Goal: Communication & Community: Answer question/provide support

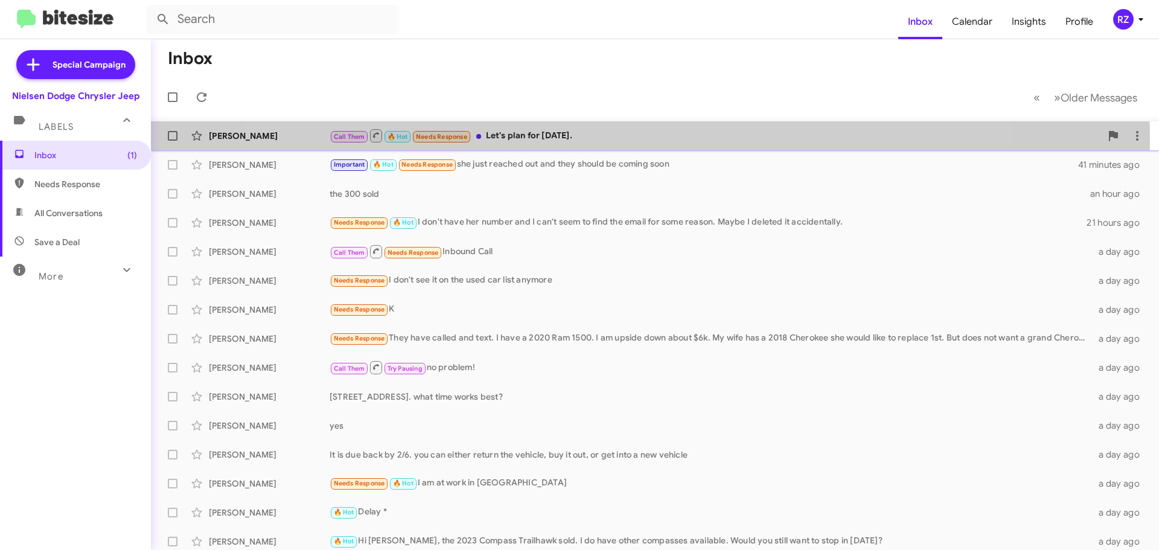
click at [621, 139] on div "Call Them 🔥 Hot Needs Response Let's plan for [DATE]." at bounding box center [716, 135] width 772 height 15
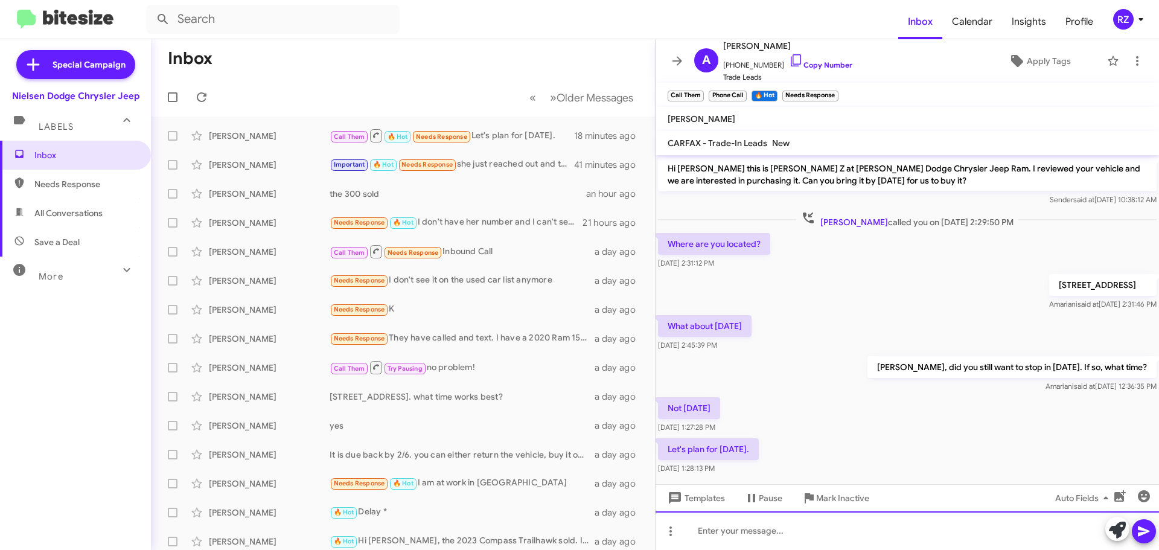
click at [717, 533] on div at bounding box center [908, 530] width 504 height 39
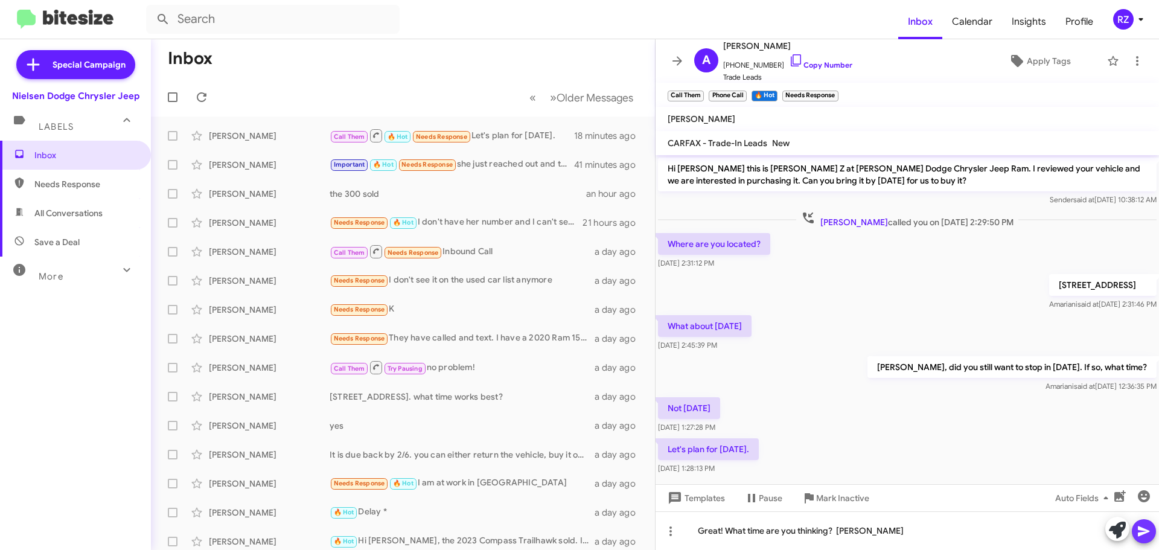
click at [1148, 534] on icon at bounding box center [1144, 531] width 14 height 14
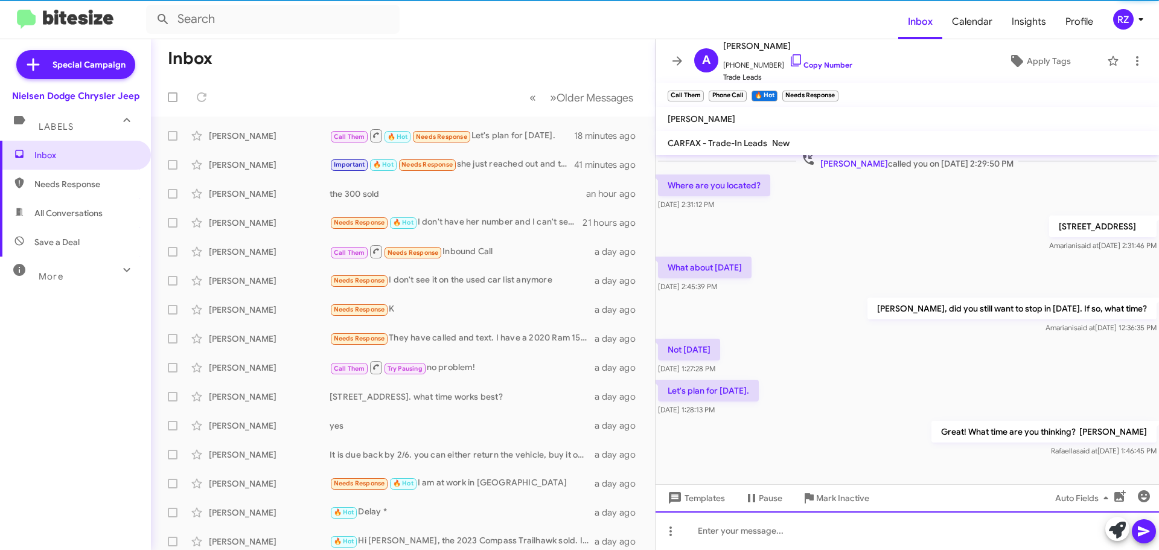
scroll to position [61, 0]
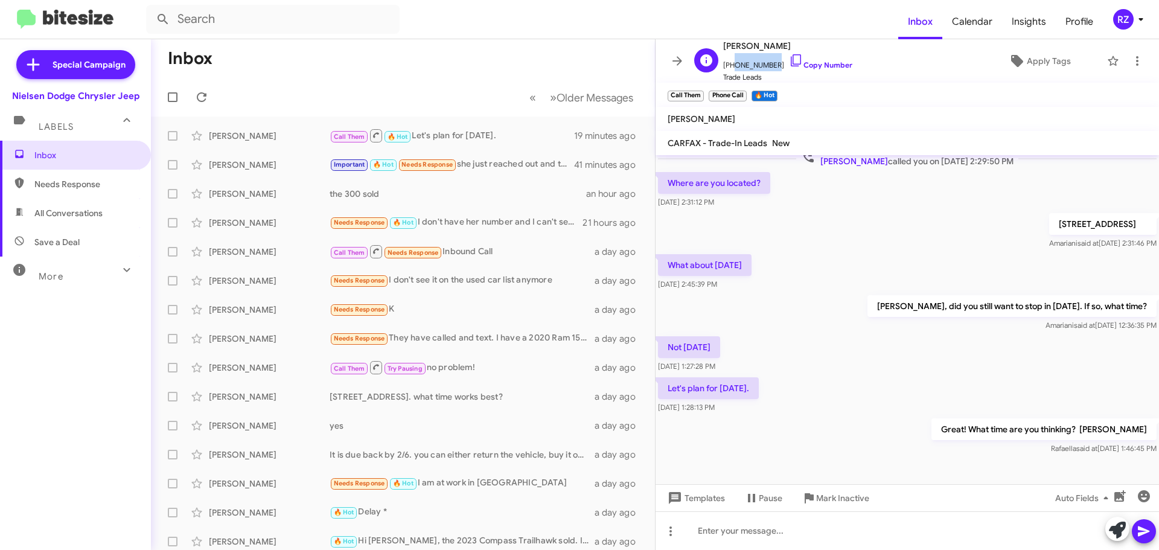
drag, startPoint x: 769, startPoint y: 65, endPoint x: 731, endPoint y: 60, distance: 37.7
click at [731, 60] on span "[PHONE_NUMBER] Copy Number" at bounding box center [787, 62] width 129 height 18
copy span "8623849281"
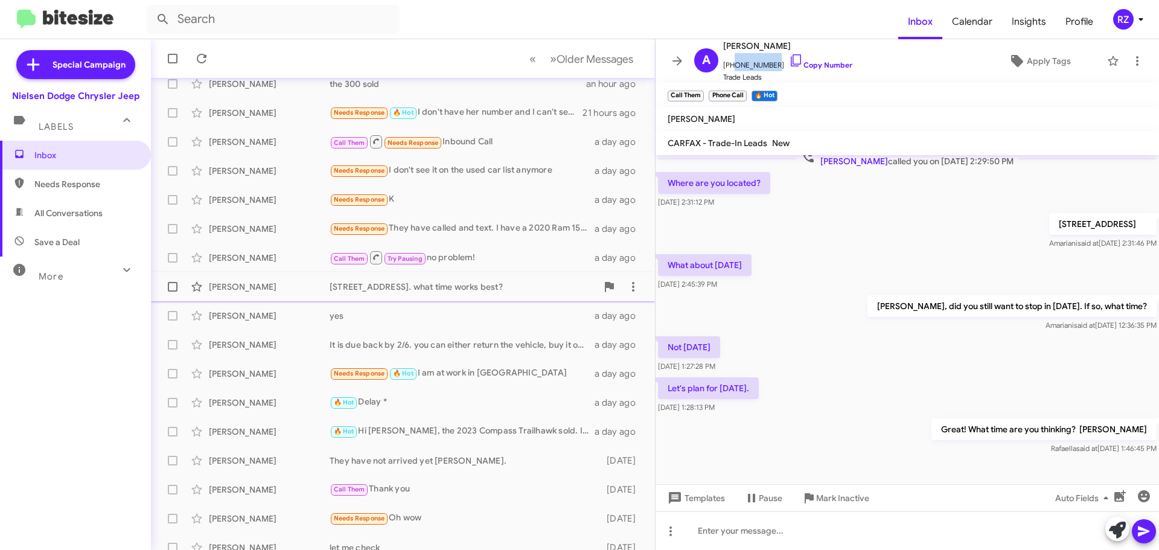
scroll to position [121, 0]
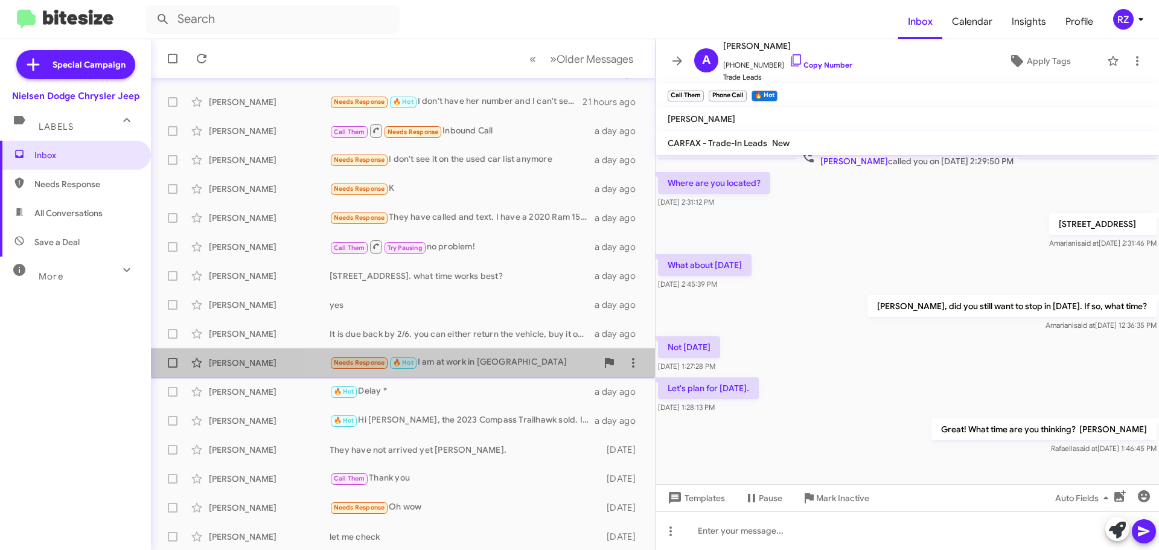
click at [519, 360] on div "Needs Response 🔥 Hot I am at work in [GEOGRAPHIC_DATA]" at bounding box center [463, 363] width 267 height 14
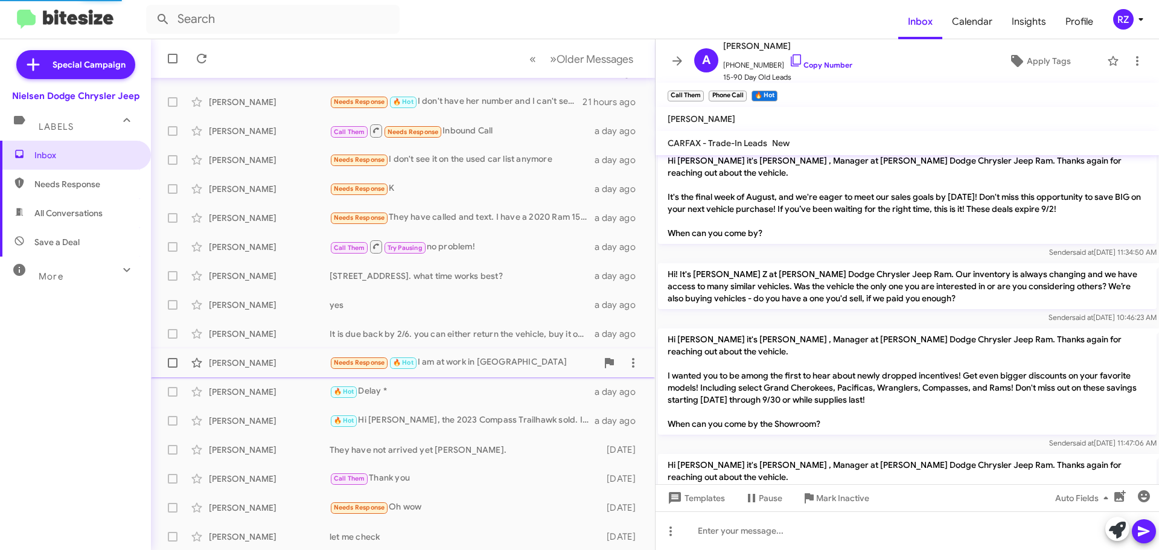
scroll to position [498, 0]
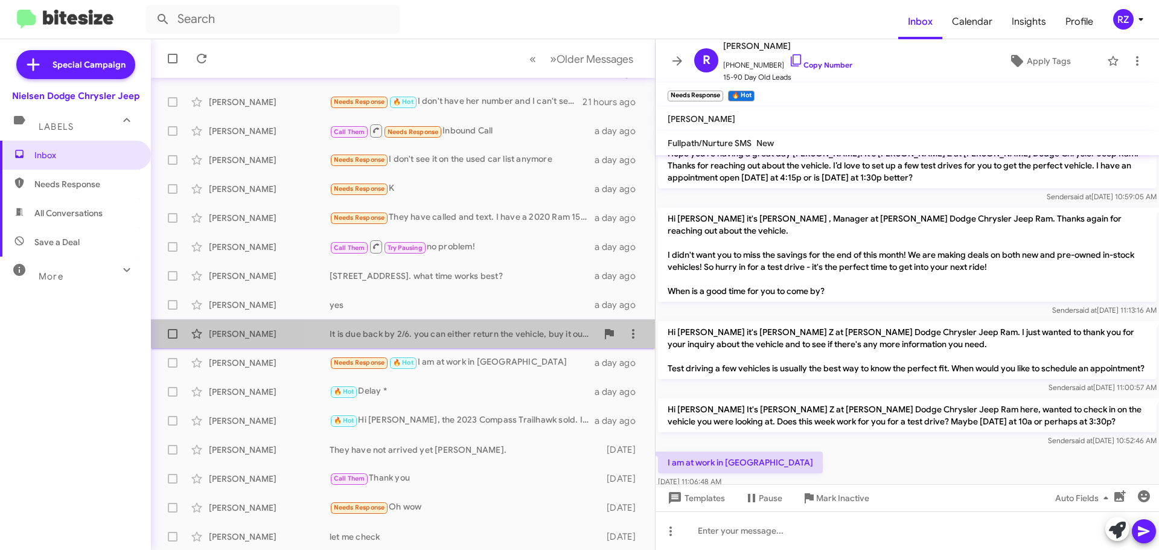
click at [520, 332] on div "It is due back by 2/6. you can either return the vehicle, buy it out, or get in…" at bounding box center [463, 334] width 267 height 12
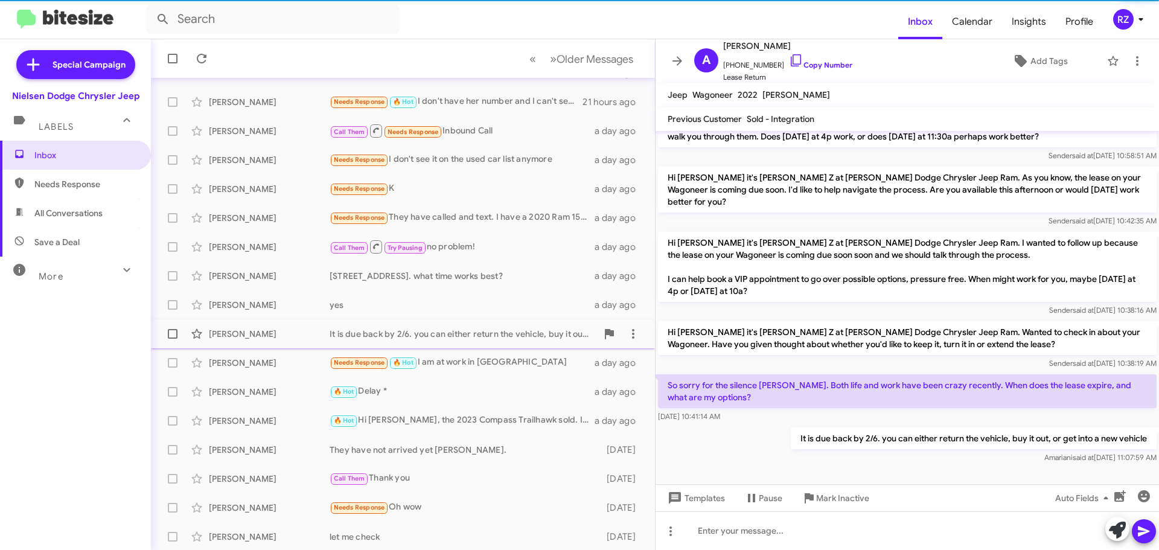
scroll to position [44, 0]
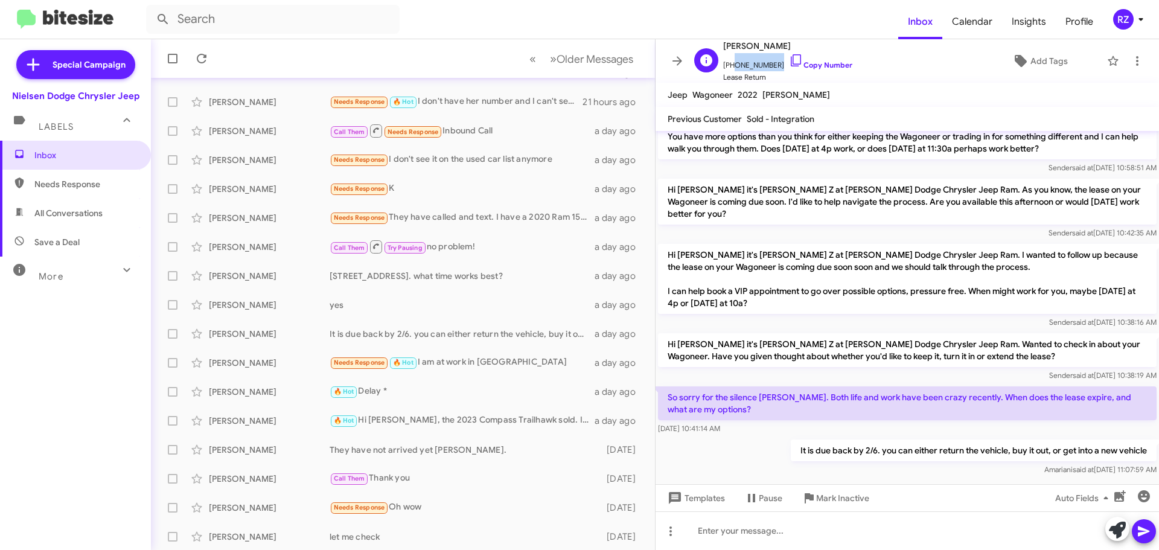
drag, startPoint x: 772, startPoint y: 64, endPoint x: 729, endPoint y: 69, distance: 42.5
click at [729, 69] on span "[PHONE_NUMBER] Copy Number" at bounding box center [787, 62] width 129 height 18
copy span "2012084078"
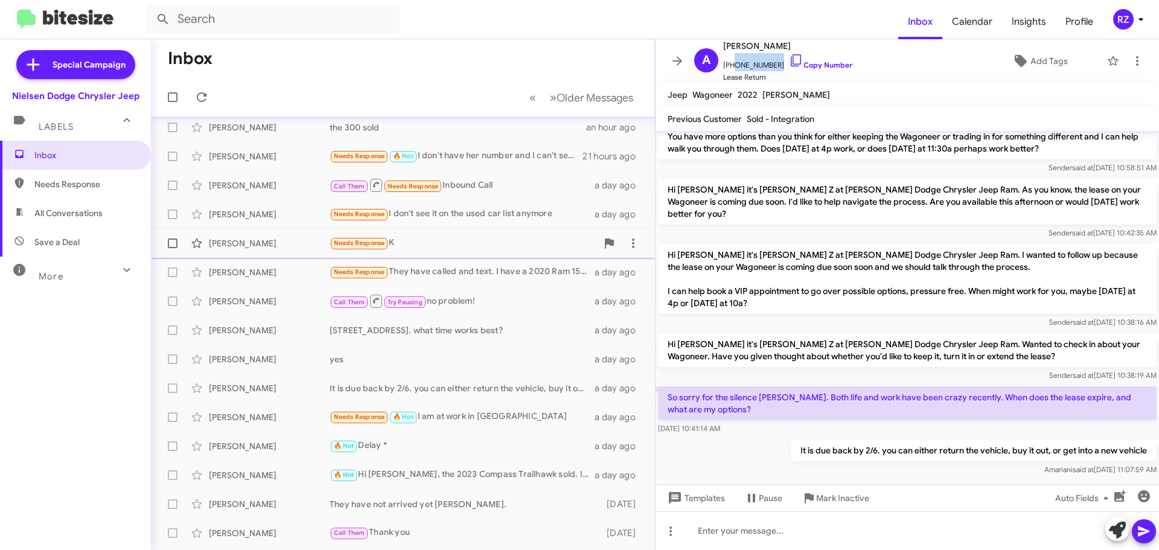
scroll to position [0, 0]
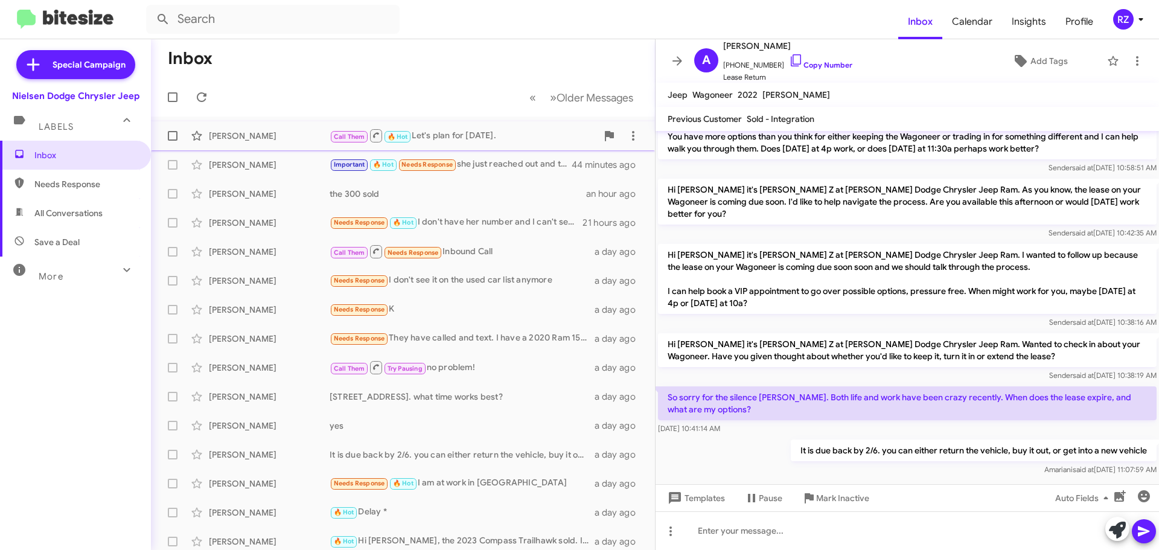
click at [570, 133] on div "Call Them 🔥 Hot Let's plan for [DATE]." at bounding box center [463, 135] width 267 height 15
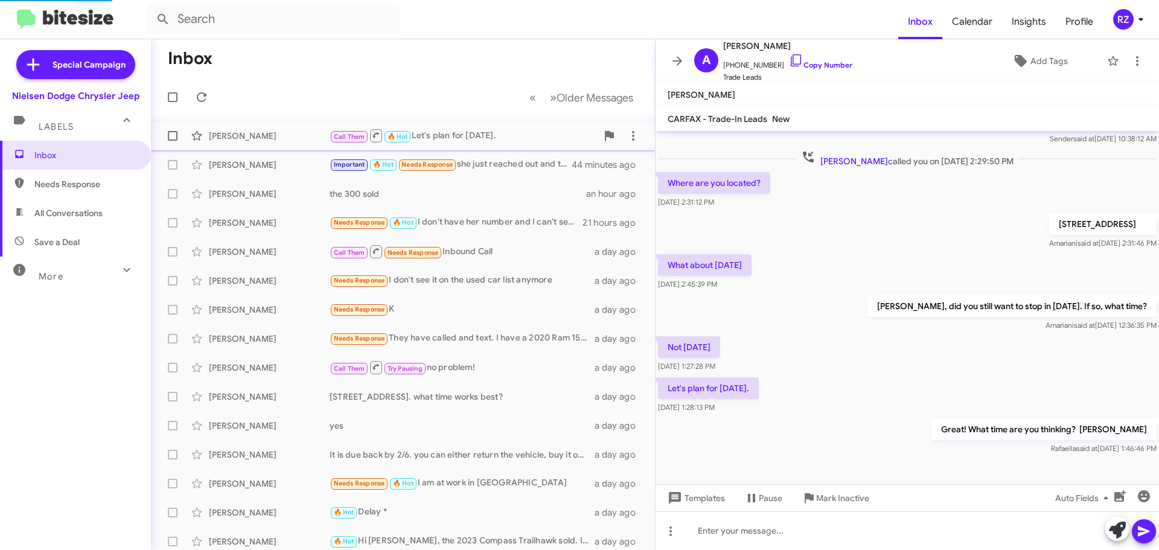
scroll to position [61, 0]
